Goal: Check status: Check status

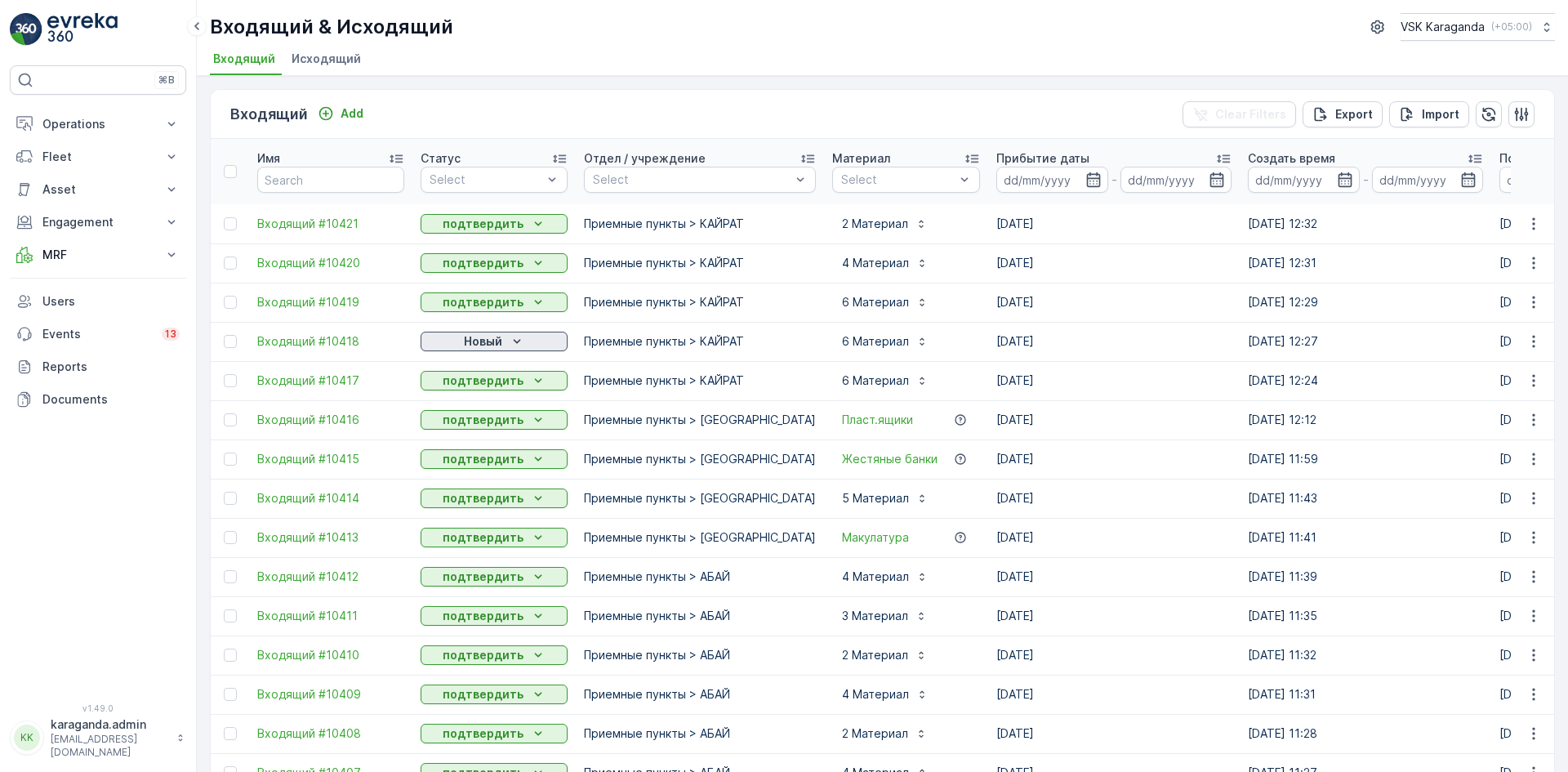
click at [517, 336] on icon "Новый" at bounding box center [517, 341] width 16 height 16
click at [503, 383] on div "подтвердить" at bounding box center [468, 388] width 89 height 23
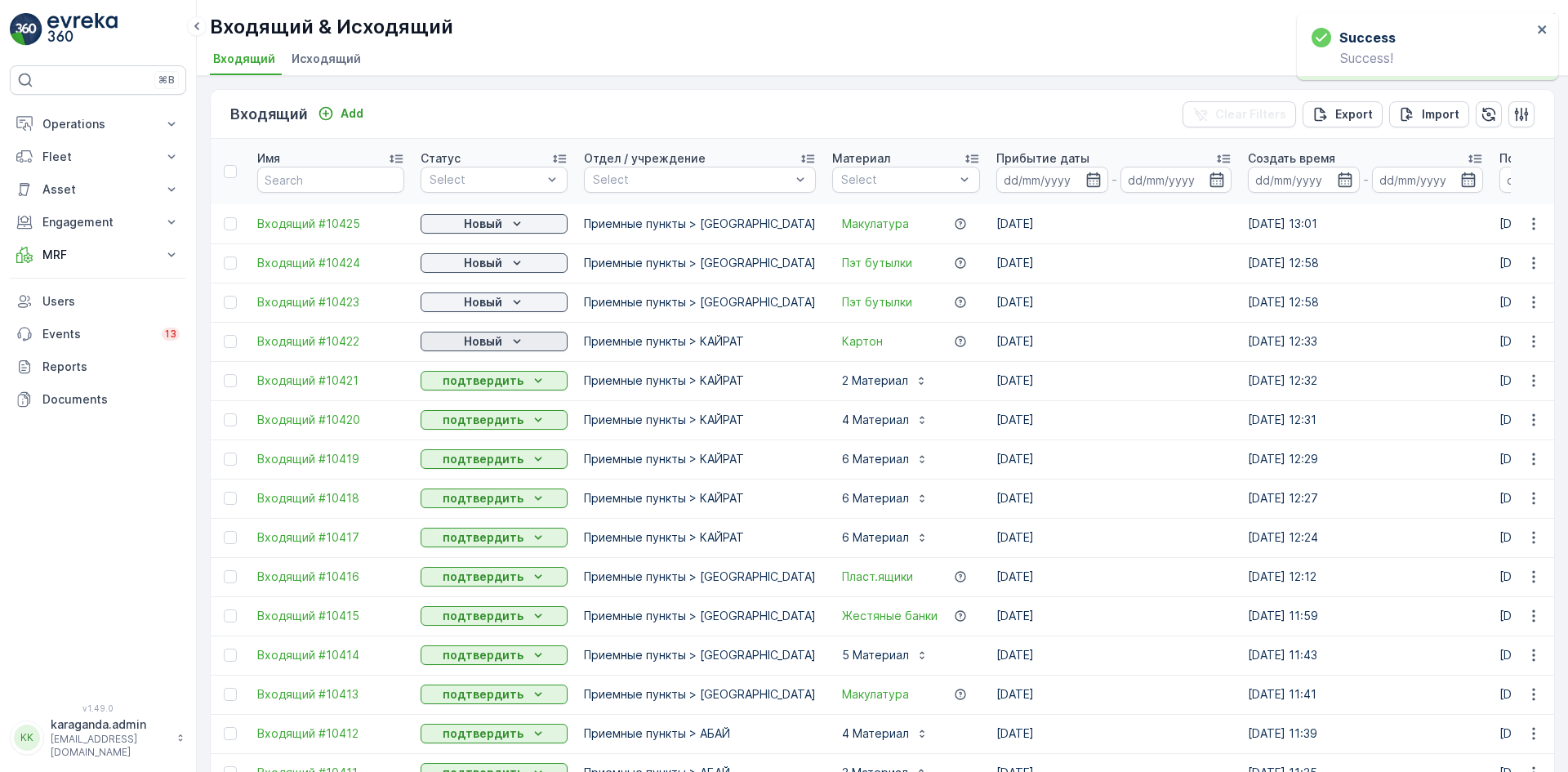
click at [501, 338] on p "Новый" at bounding box center [483, 341] width 39 height 16
click at [479, 385] on span "подтвердить" at bounding box center [468, 388] width 75 height 16
click at [474, 309] on p "Новый" at bounding box center [483, 302] width 39 height 16
click at [472, 347] on span "подтвердить" at bounding box center [468, 349] width 75 height 16
click at [491, 264] on p "Новый" at bounding box center [483, 262] width 39 height 16
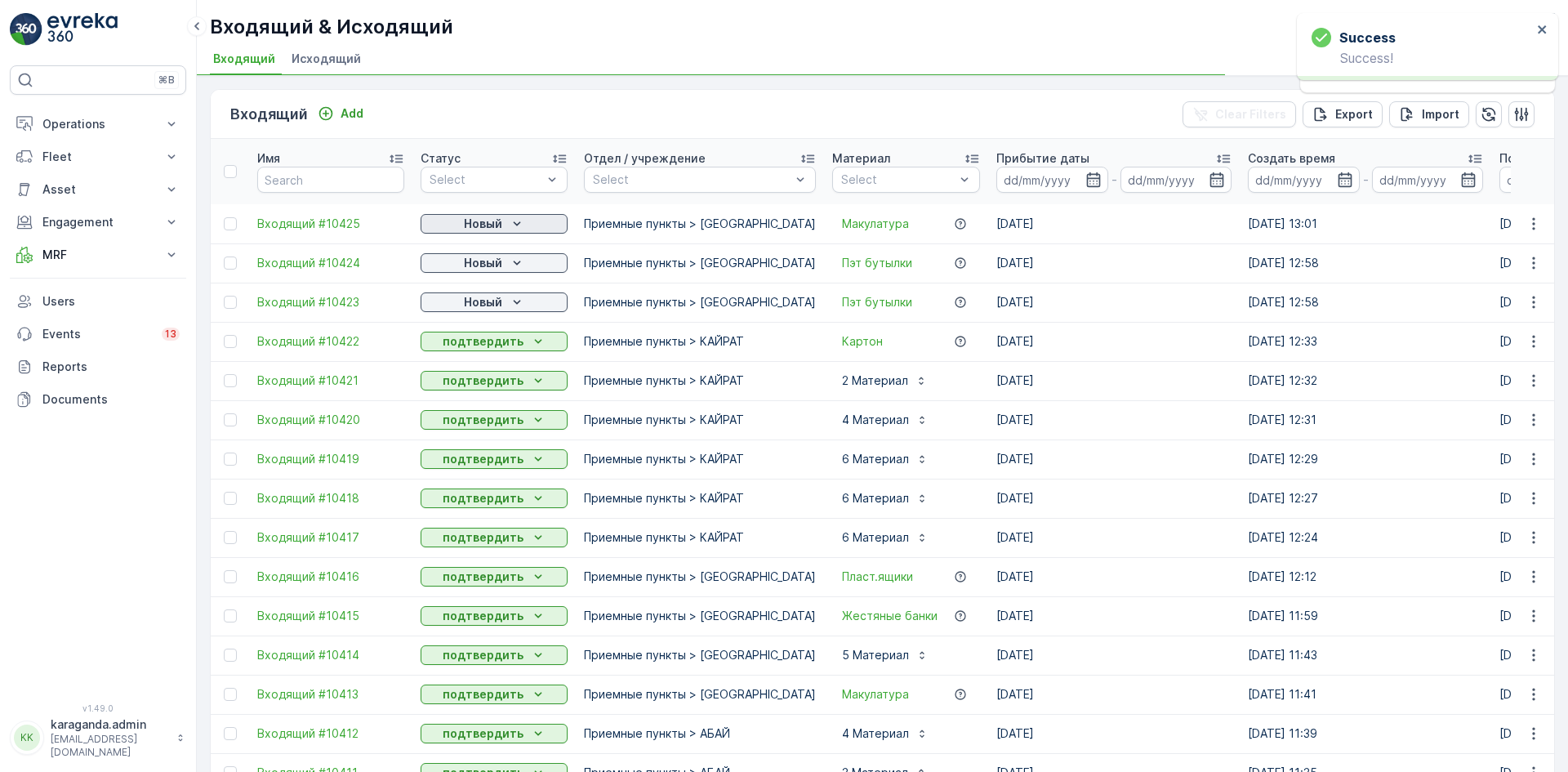
drag, startPoint x: 503, startPoint y: 221, endPoint x: 502, endPoint y: 230, distance: 9.1
click at [502, 222] on div "Новый" at bounding box center [493, 224] width 134 height 16
click at [488, 265] on span "подтвердить" at bounding box center [468, 271] width 75 height 16
click at [73, 130] on p "Operations" at bounding box center [97, 123] width 111 height 16
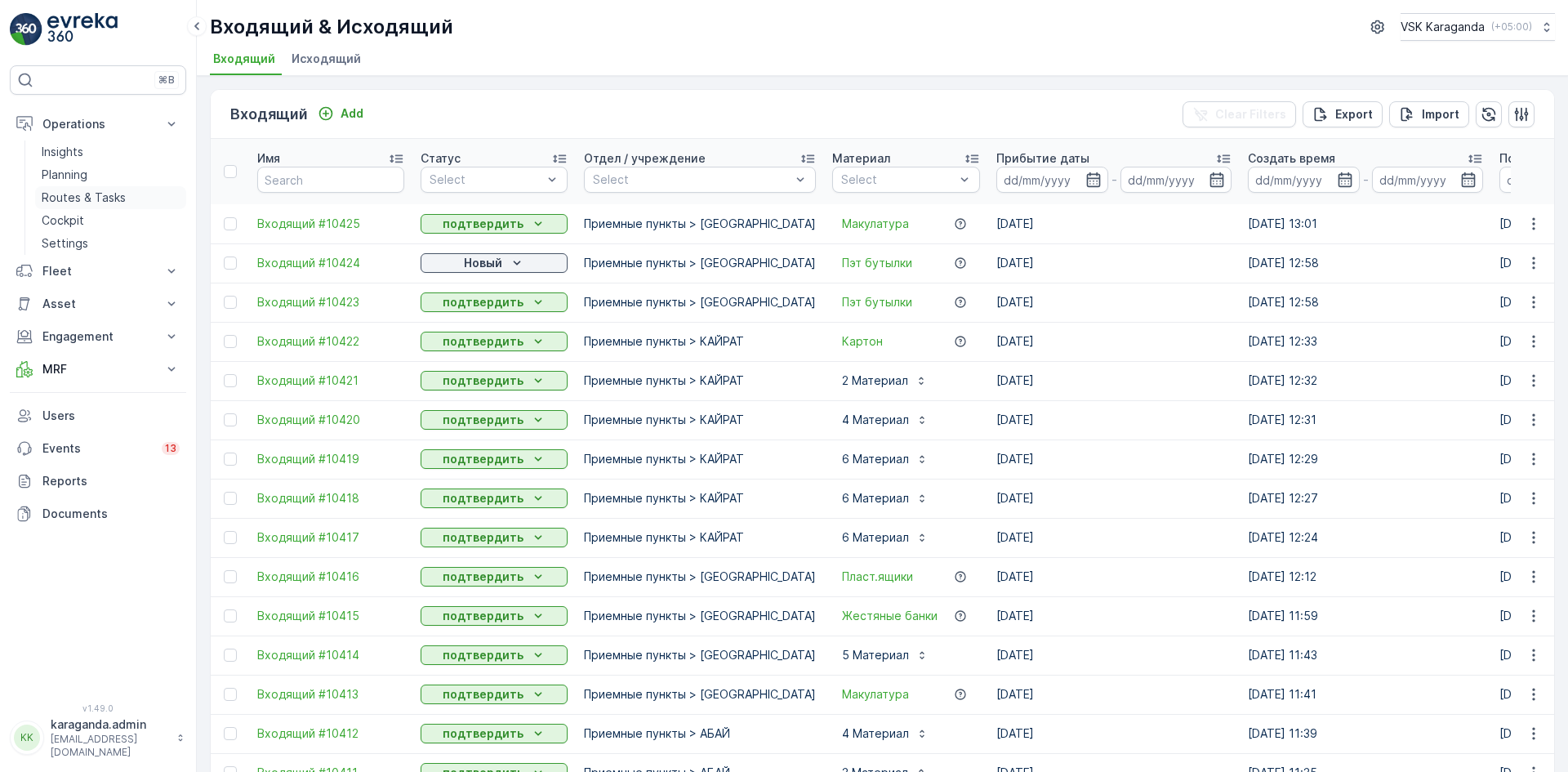
click at [102, 192] on p "Routes & Tasks" at bounding box center [83, 198] width 84 height 16
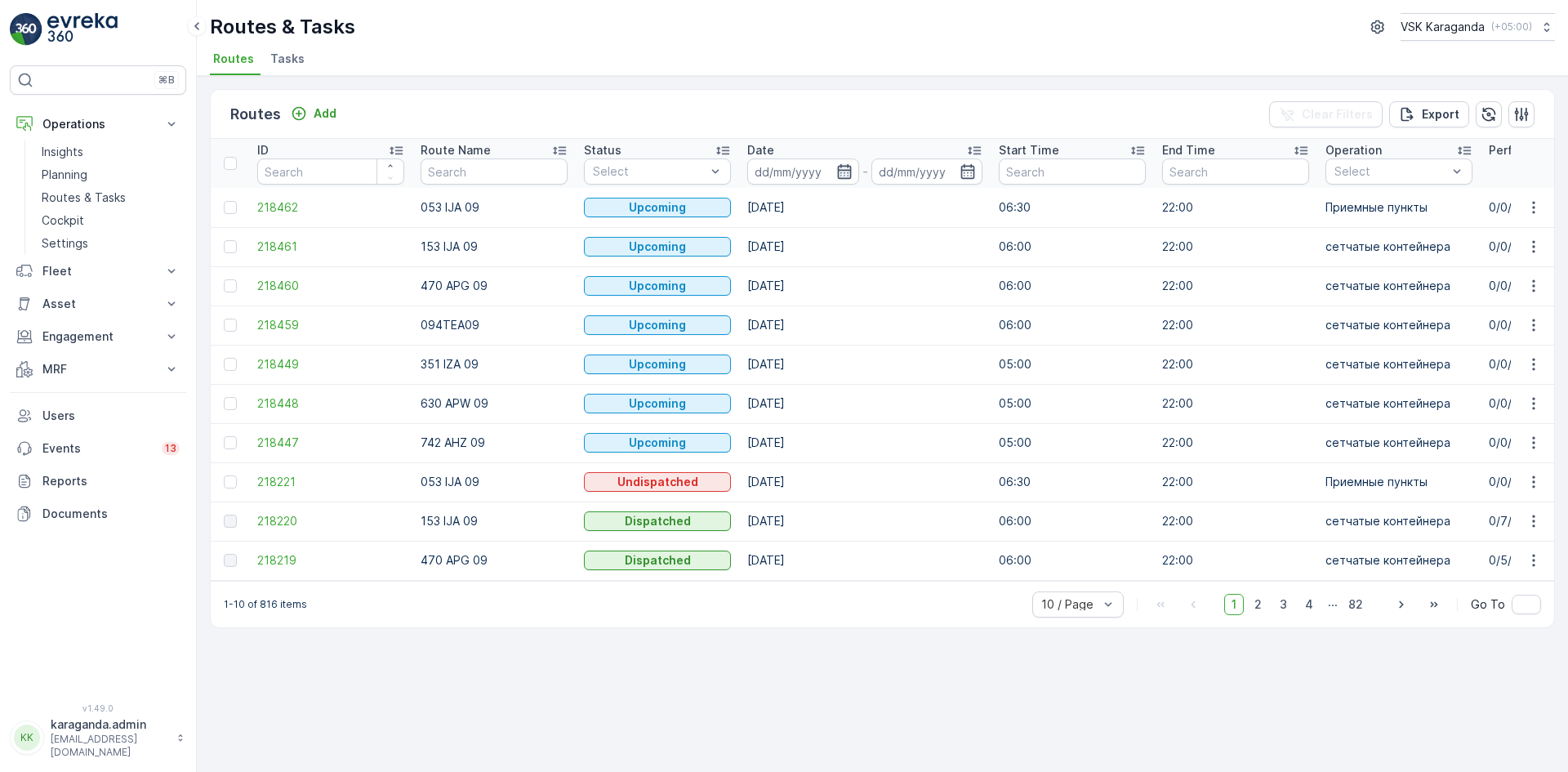
click at [848, 171] on icon "button" at bounding box center [844, 171] width 13 height 14
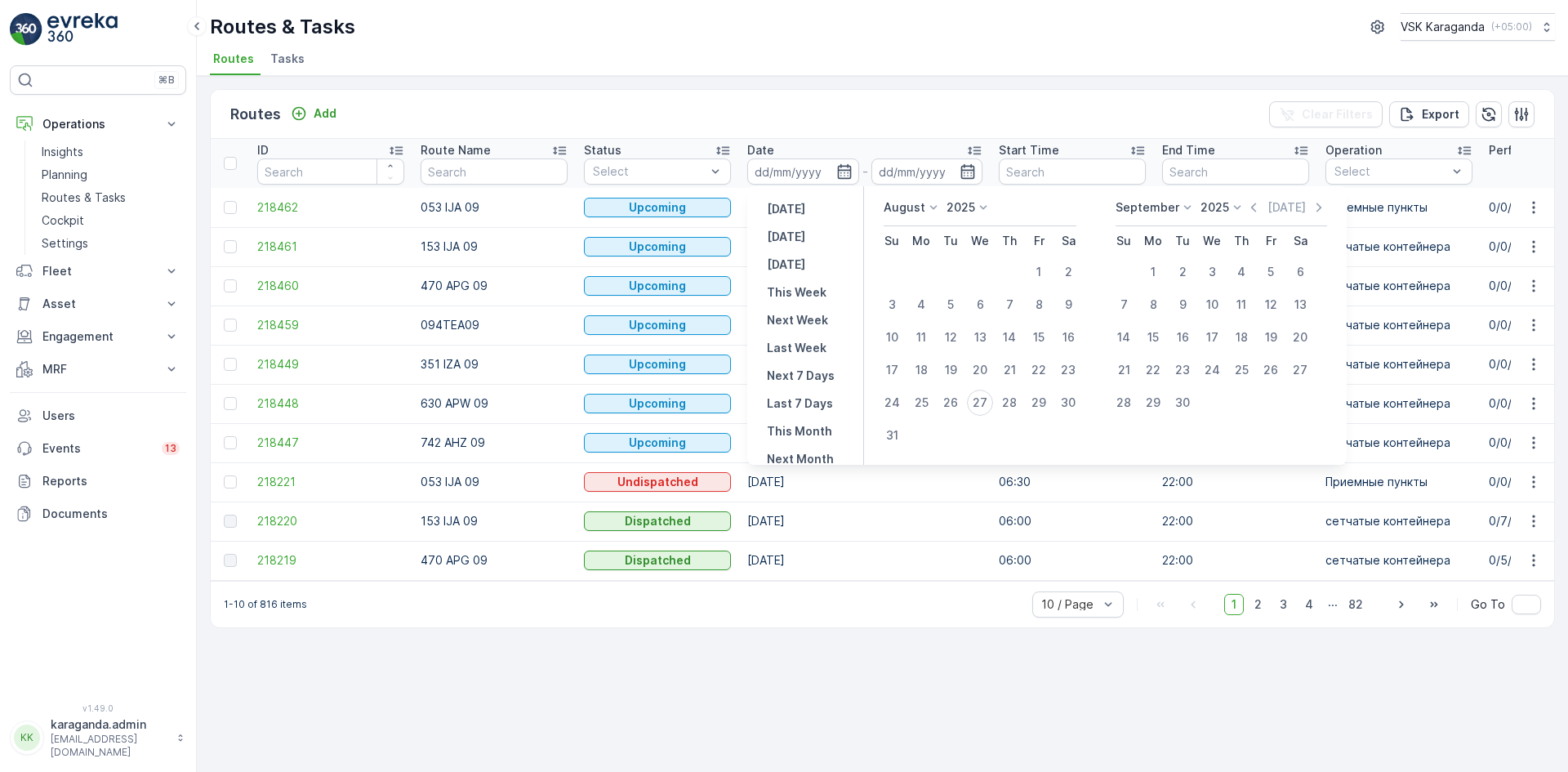
click at [789, 236] on p "[DATE]" at bounding box center [786, 236] width 39 height 16
type input "[DATE]"
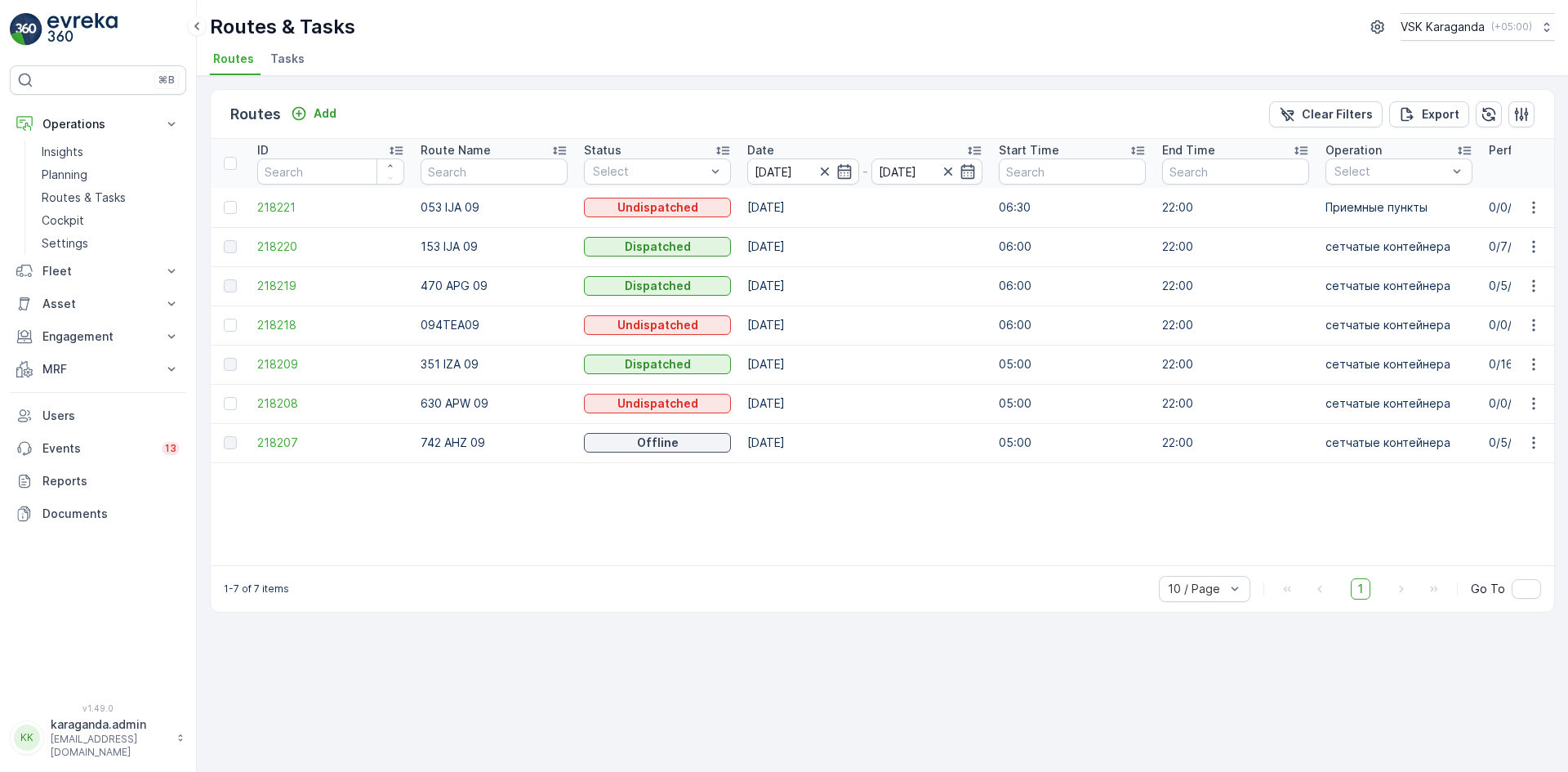
drag, startPoint x: 677, startPoint y: 575, endPoint x: 783, endPoint y: 577, distance: 106.0
click at [783, 577] on div "1-7 of 7 items 10 / Page 1 Go To" at bounding box center [883, 588] width 1343 height 46
click at [282, 285] on span "218219" at bounding box center [331, 285] width 147 height 16
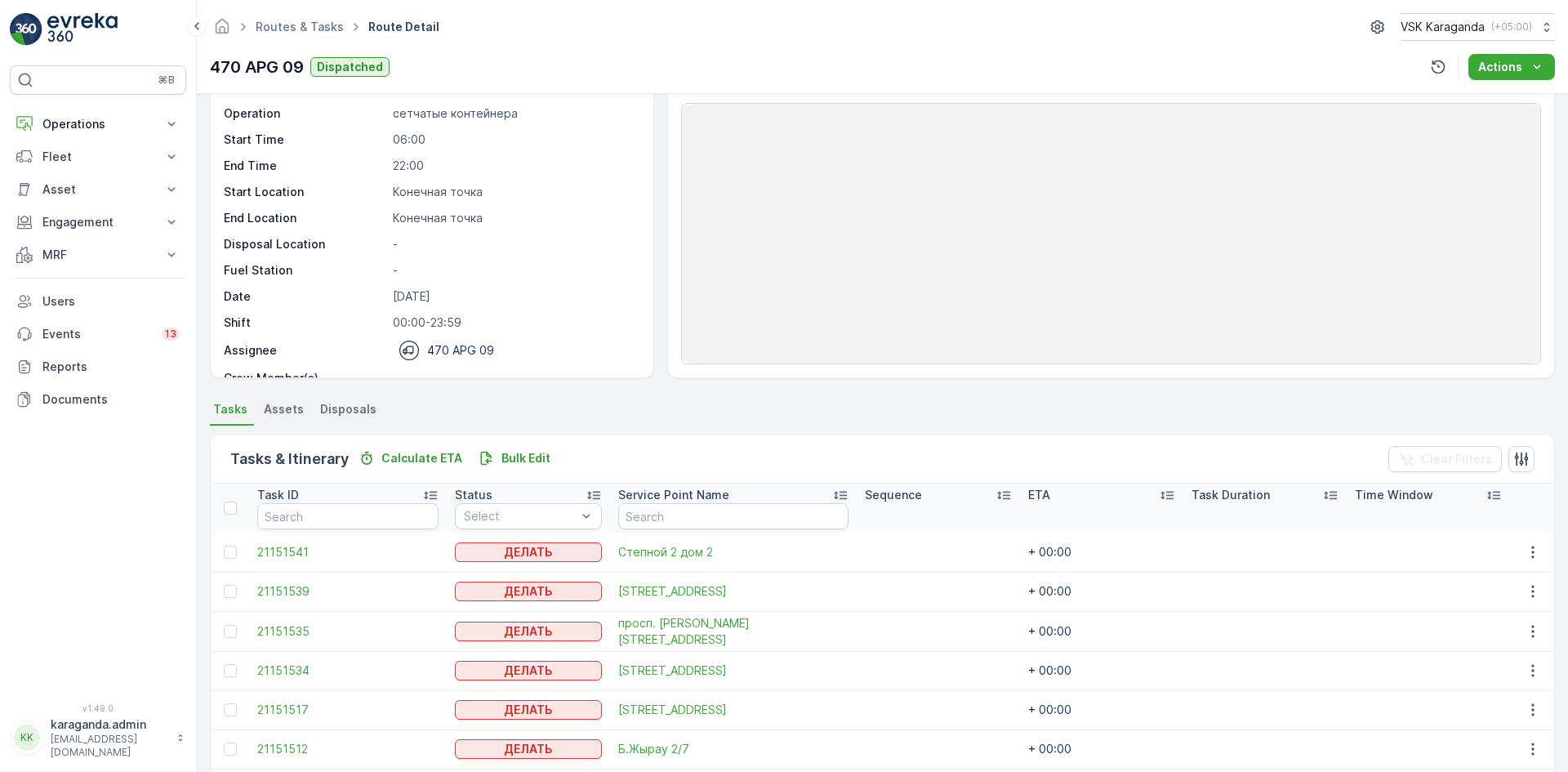
scroll to position [327, 0]
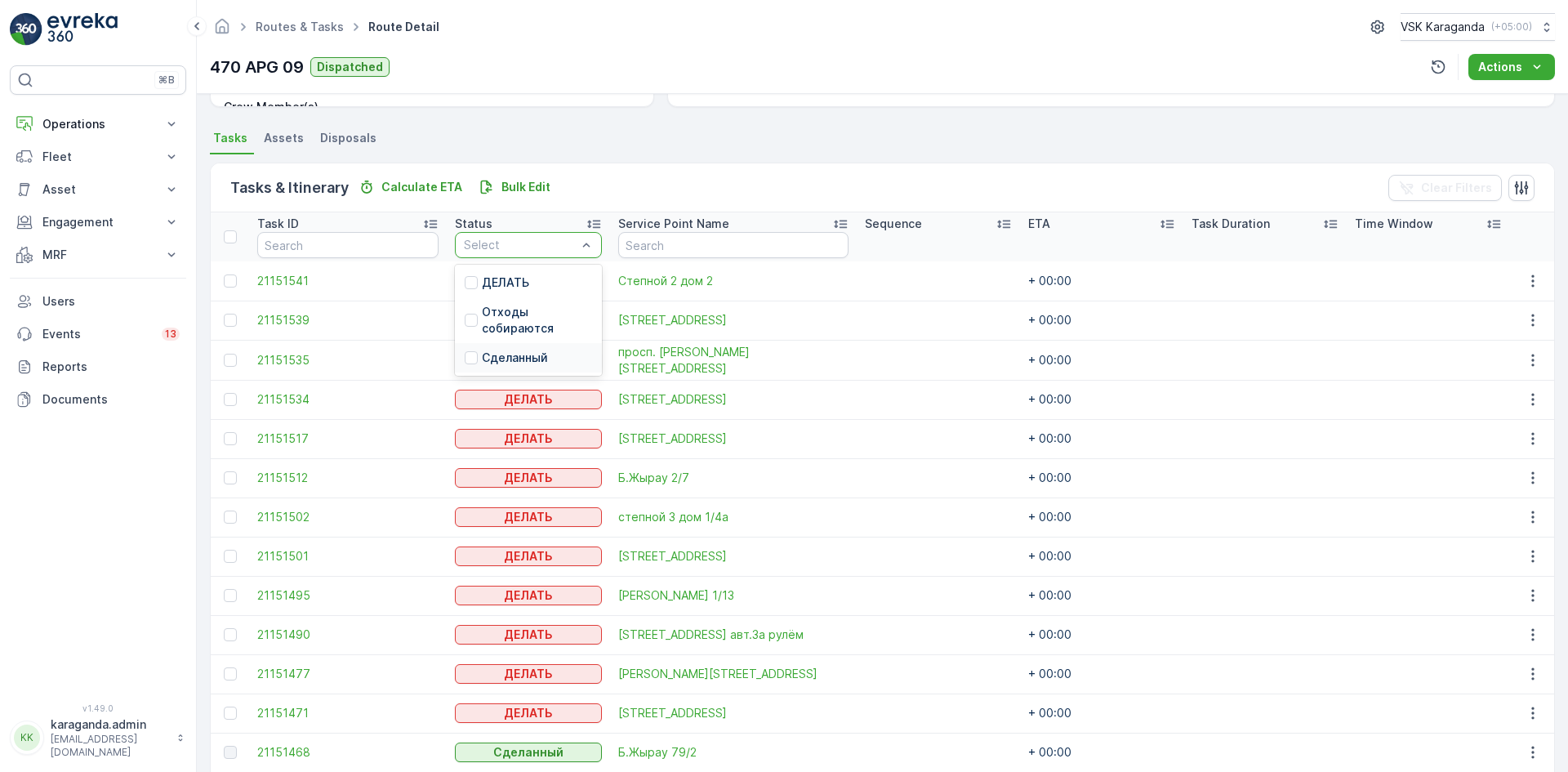
drag, startPoint x: 508, startPoint y: 351, endPoint x: 503, endPoint y: 361, distance: 11.2
click at [507, 351] on p "Сделанный" at bounding box center [515, 358] width 66 height 16
